Goal: Transaction & Acquisition: Download file/media

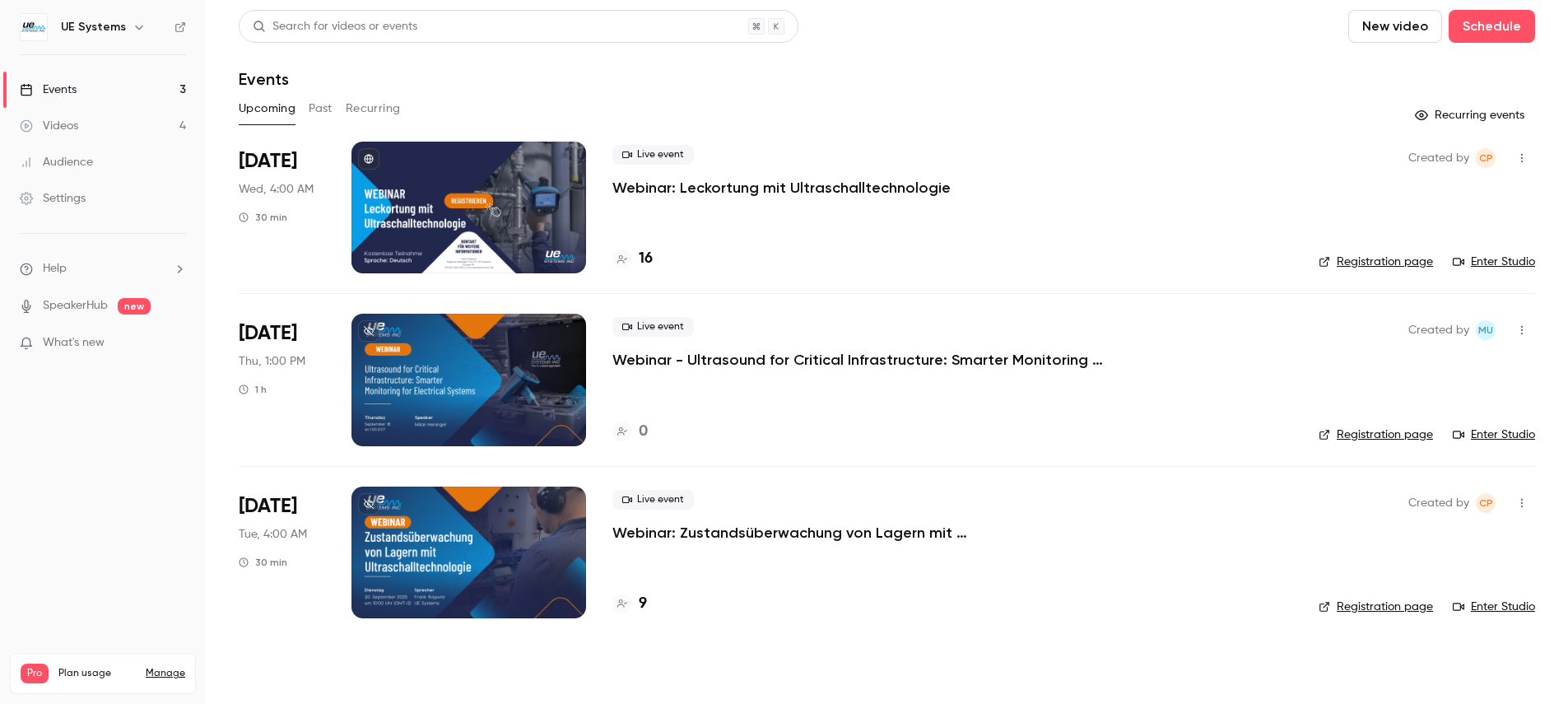
click at [320, 106] on button "Past" at bounding box center [320, 108] width 24 height 26
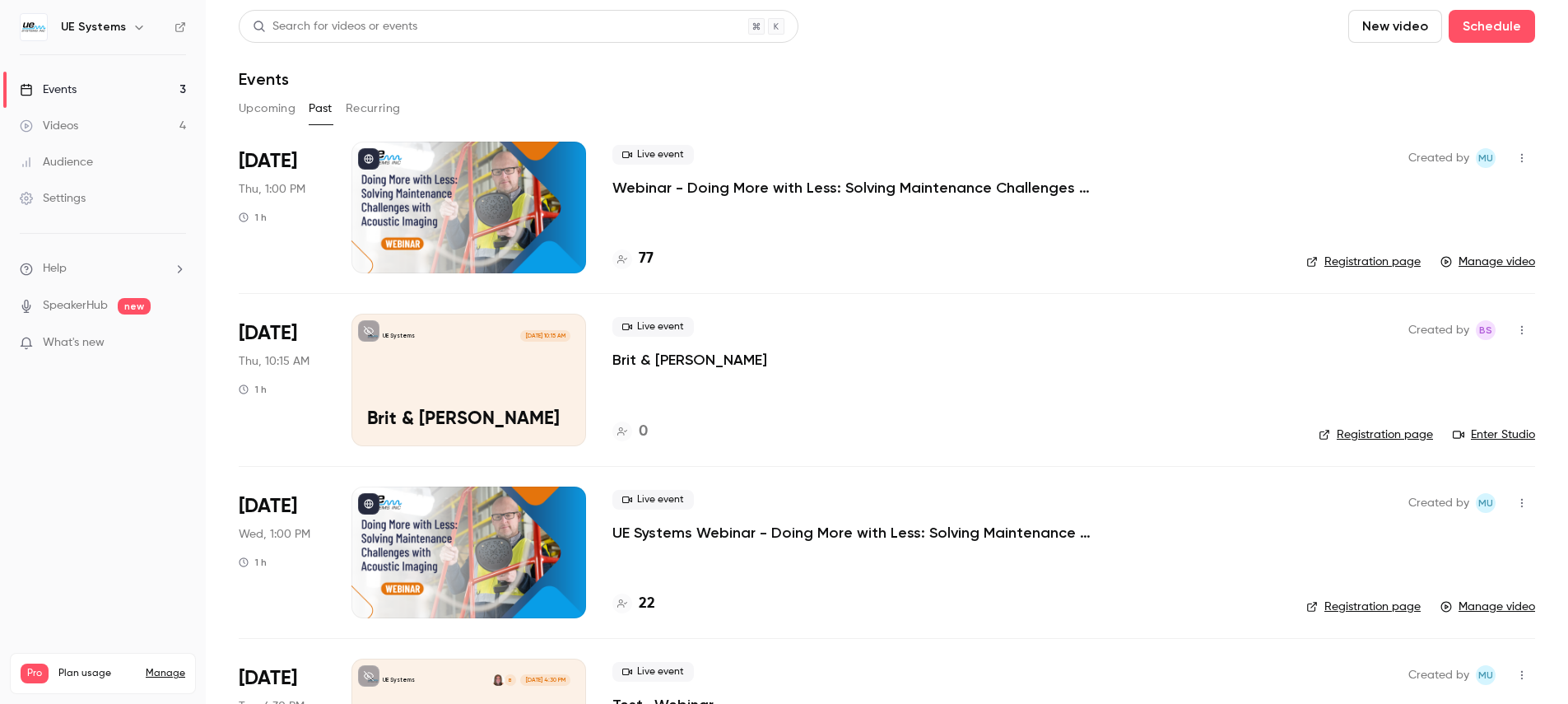
click at [896, 191] on p "Webinar - Doing More with Less: Solving Maintenance Challenges with Acoustic Im…" at bounding box center [859, 187] width 494 height 19
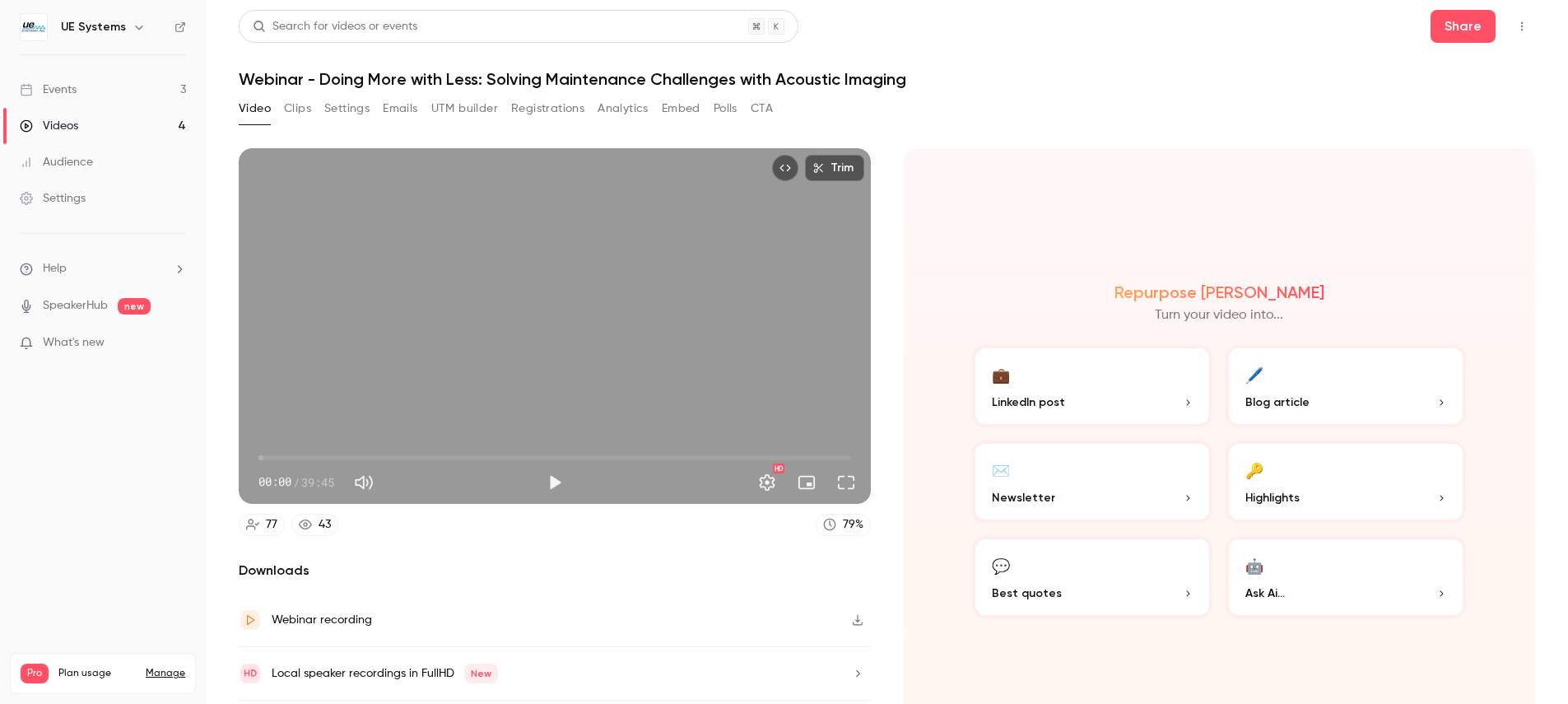
click at [540, 118] on button "Registrations" at bounding box center [547, 108] width 73 height 26
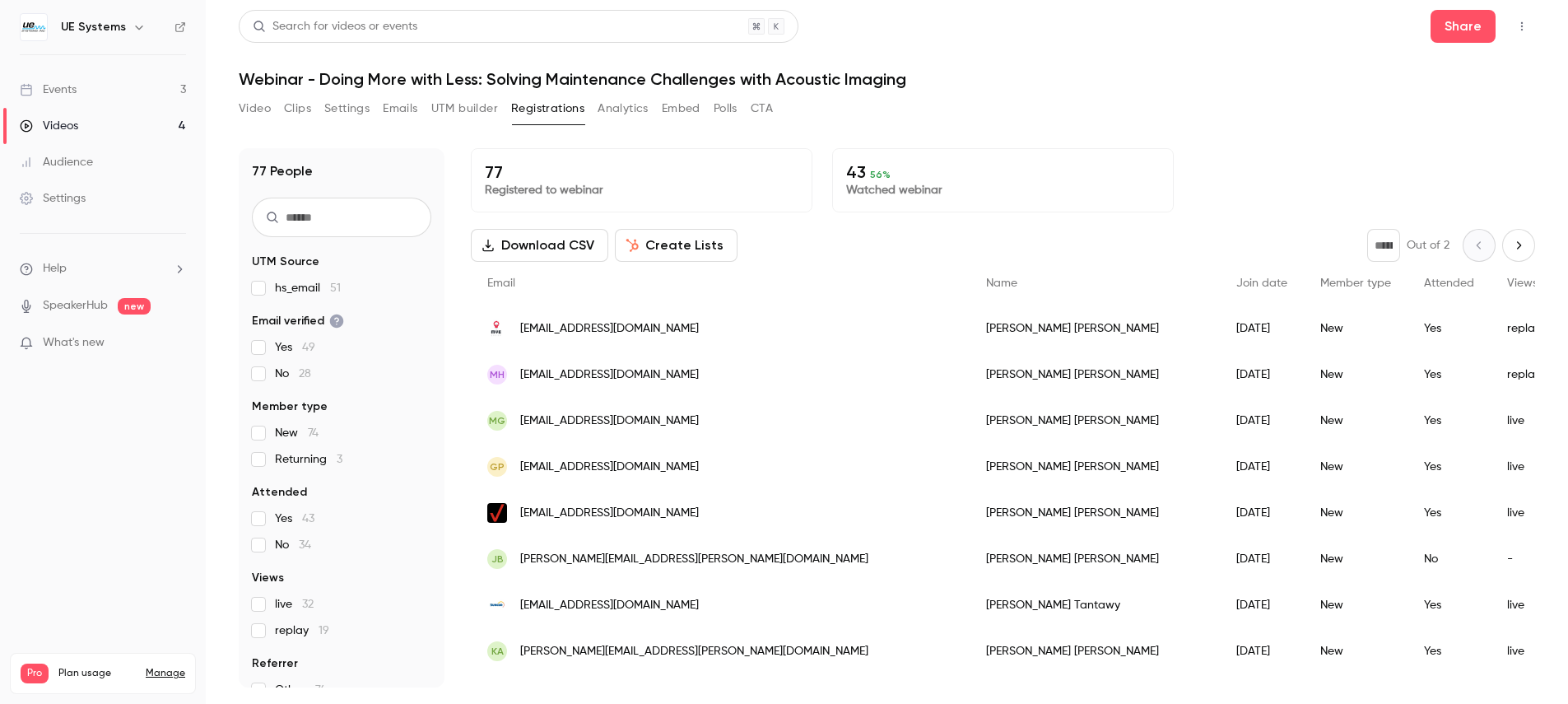
click at [736, 102] on button "Polls" at bounding box center [725, 108] width 24 height 26
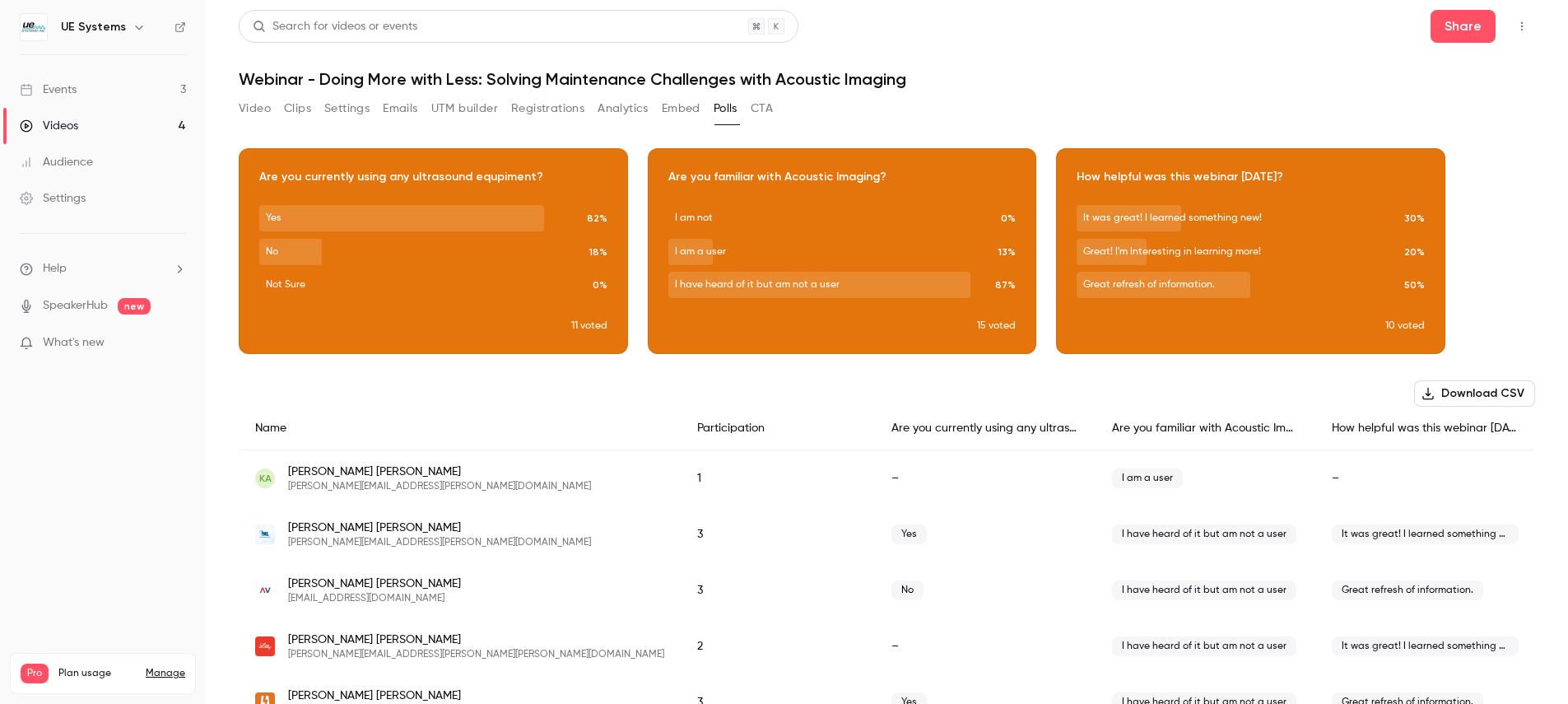
click at [566, 111] on button "Registrations" at bounding box center [547, 108] width 73 height 26
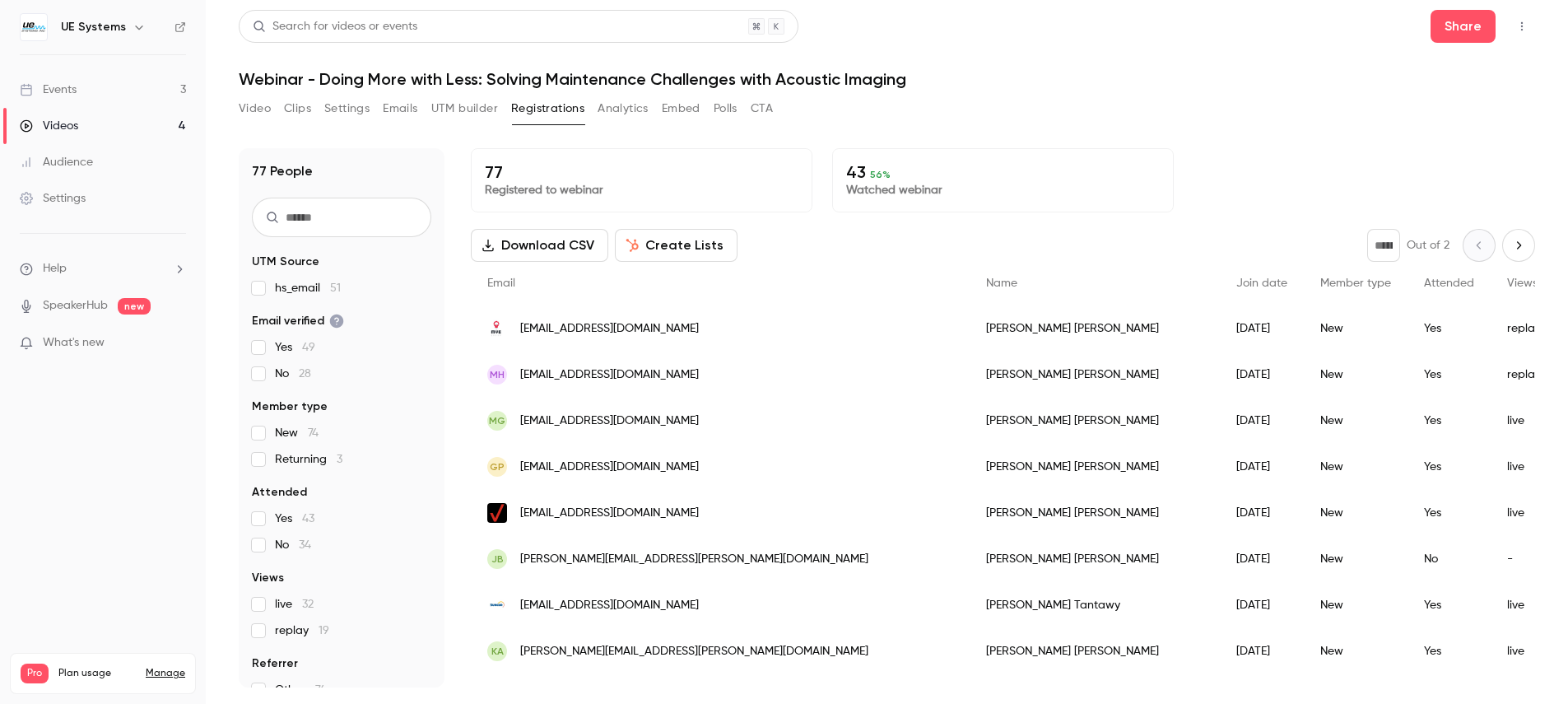
click at [592, 256] on button "Download CSV" at bounding box center [539, 245] width 137 height 33
click at [714, 111] on button "Polls" at bounding box center [725, 108] width 24 height 26
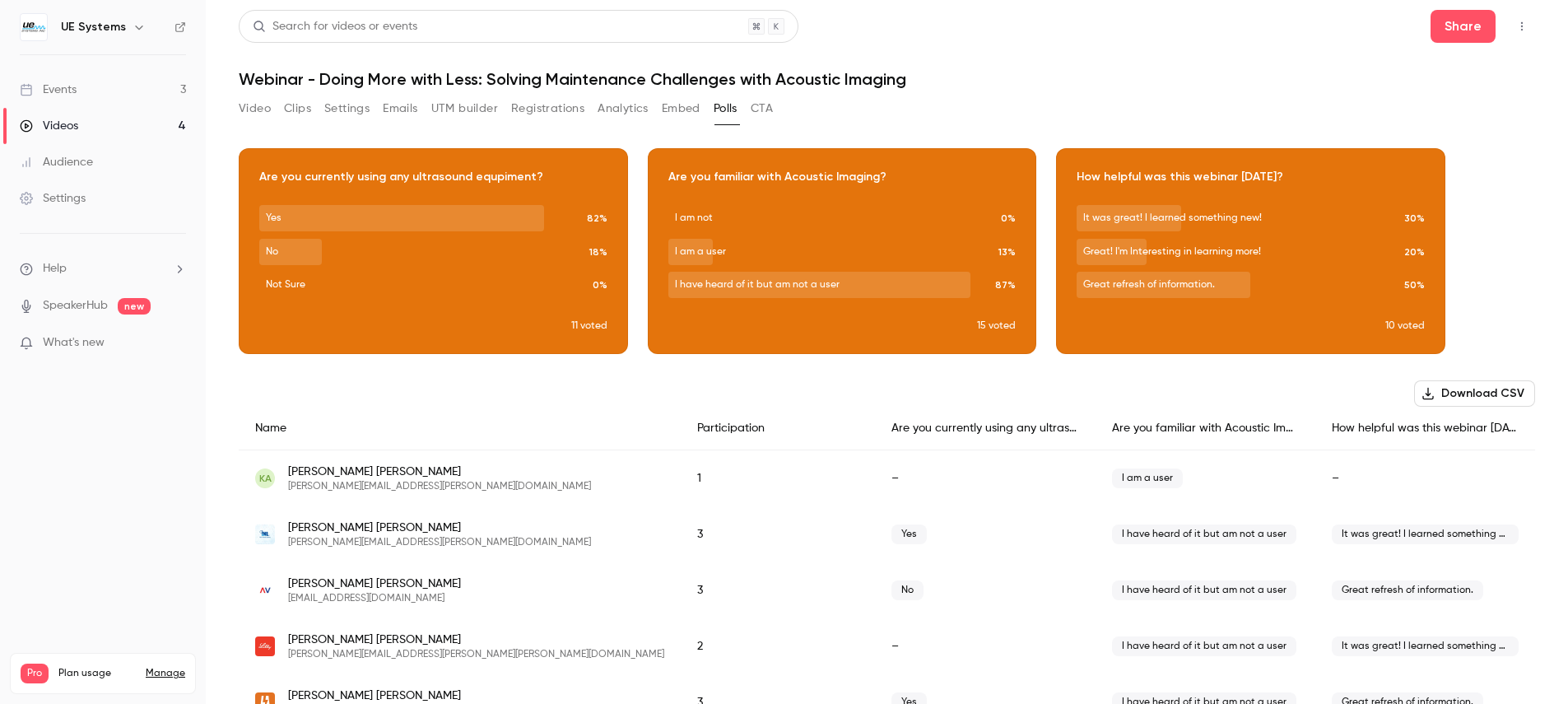
scroll to position [13, 0]
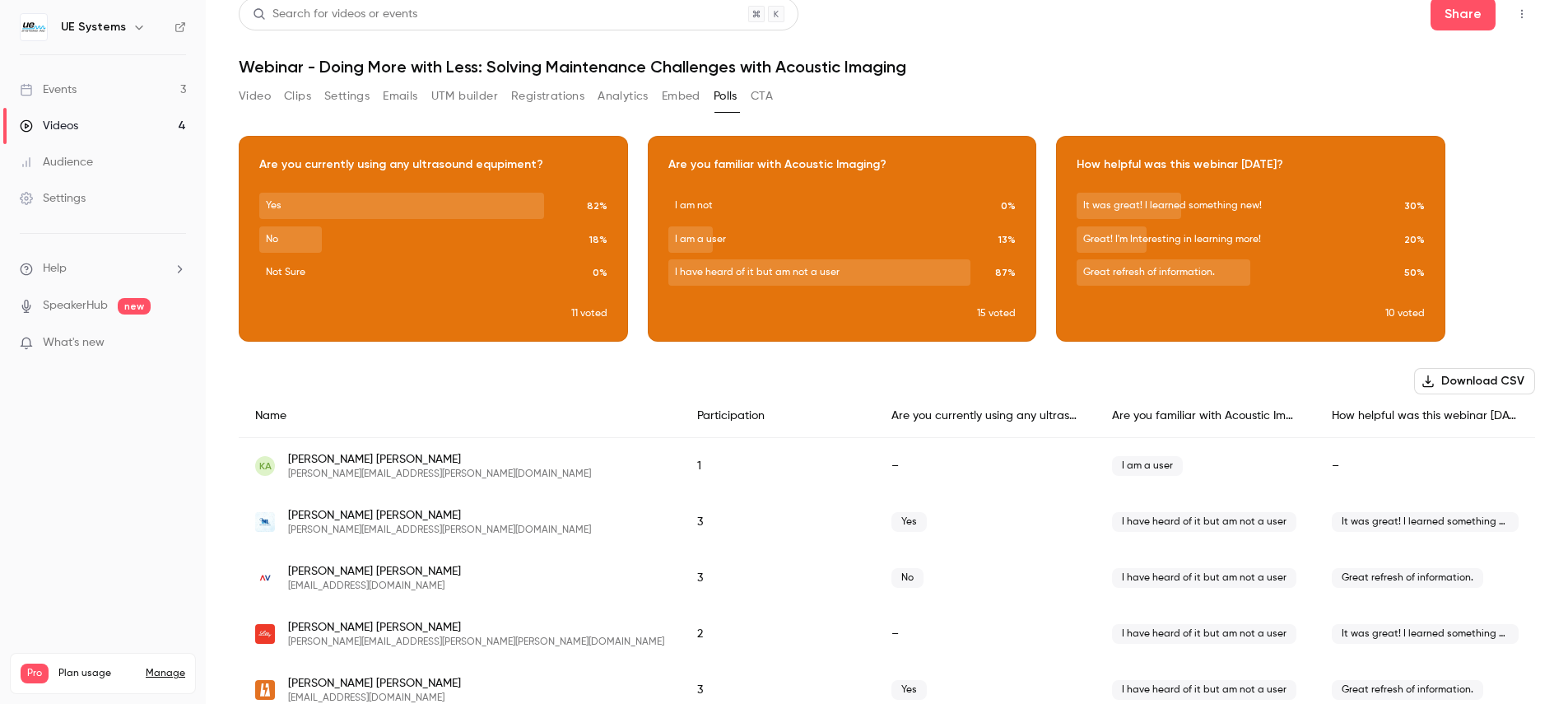
click at [1446, 383] on button "Download CSV" at bounding box center [1474, 380] width 121 height 26
